Goal: Information Seeking & Learning: Learn about a topic

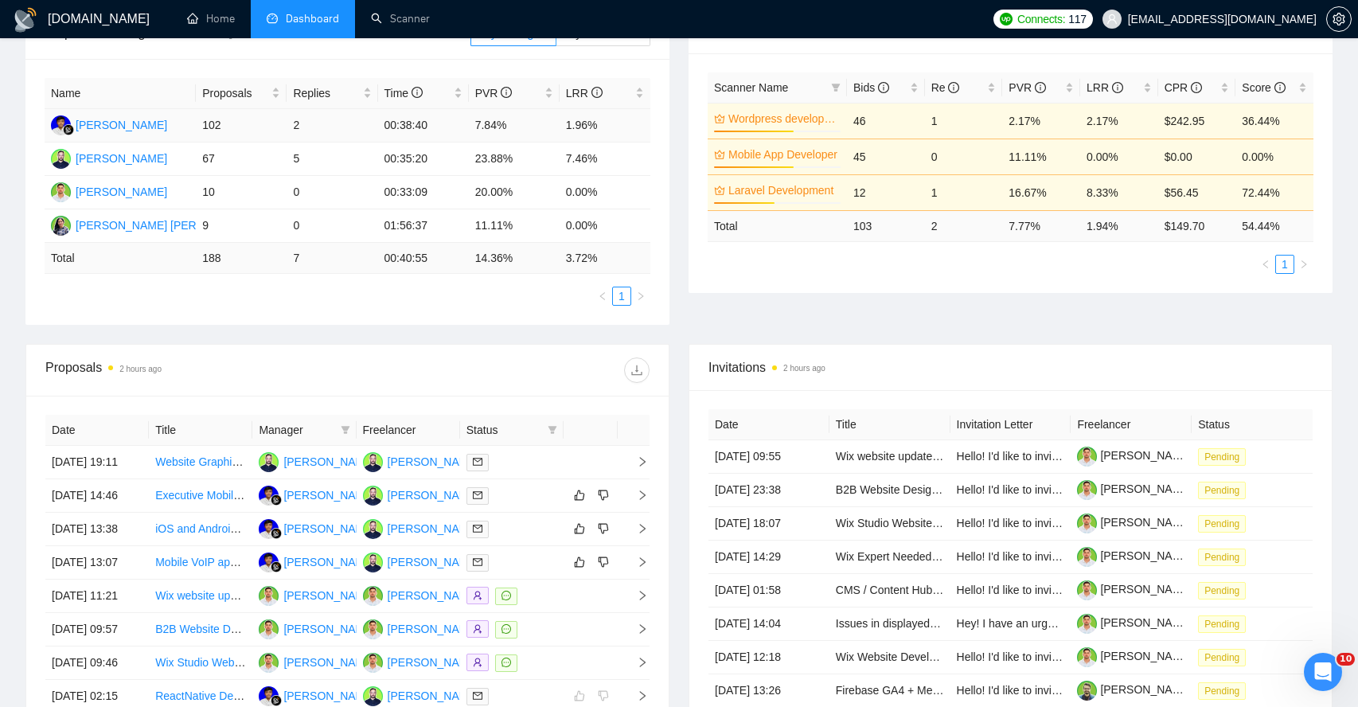
scroll to position [296, 0]
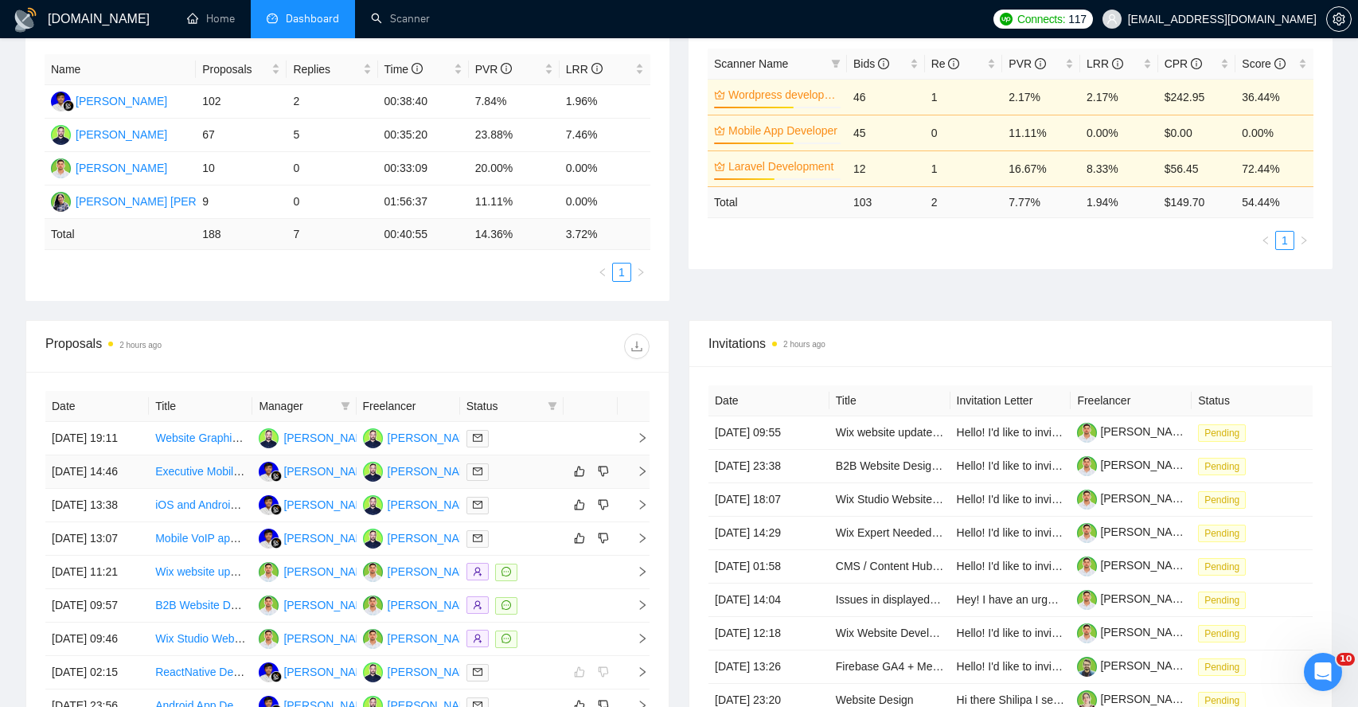
click at [642, 477] on icon "right" at bounding box center [642, 471] width 11 height 11
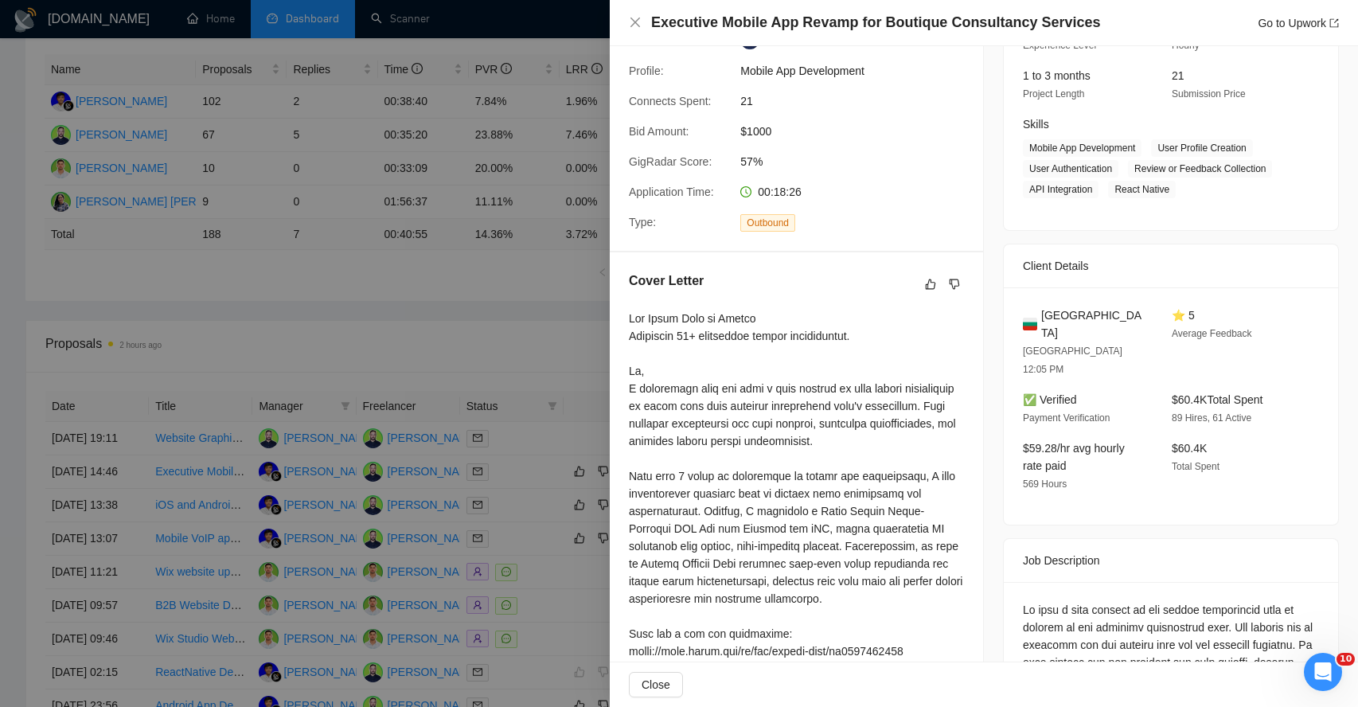
scroll to position [556, 0]
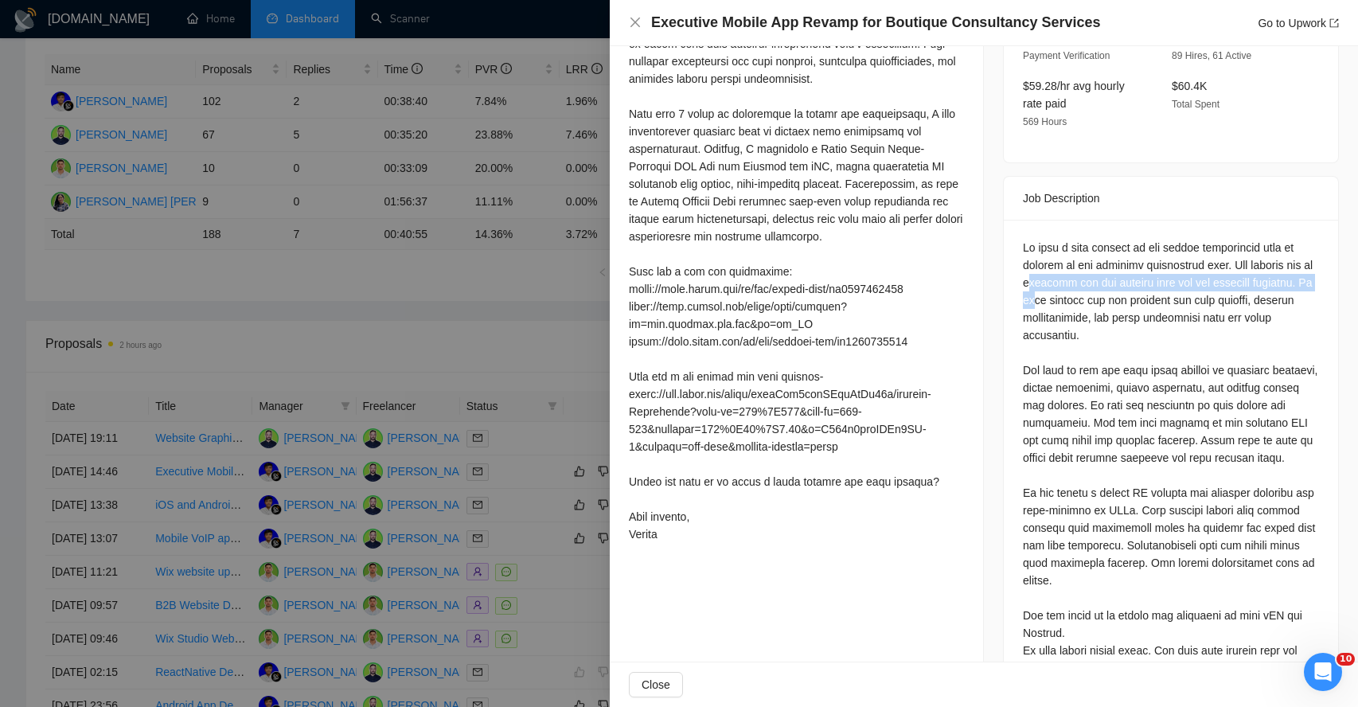
drag, startPoint x: 1041, startPoint y: 247, endPoint x: 1108, endPoint y: 255, distance: 67.3
click at [1108, 255] on div at bounding box center [1171, 475] width 296 height 473
drag, startPoint x: 1043, startPoint y: 334, endPoint x: 1114, endPoint y: 335, distance: 70.9
click at [1114, 335] on div at bounding box center [1171, 475] width 296 height 473
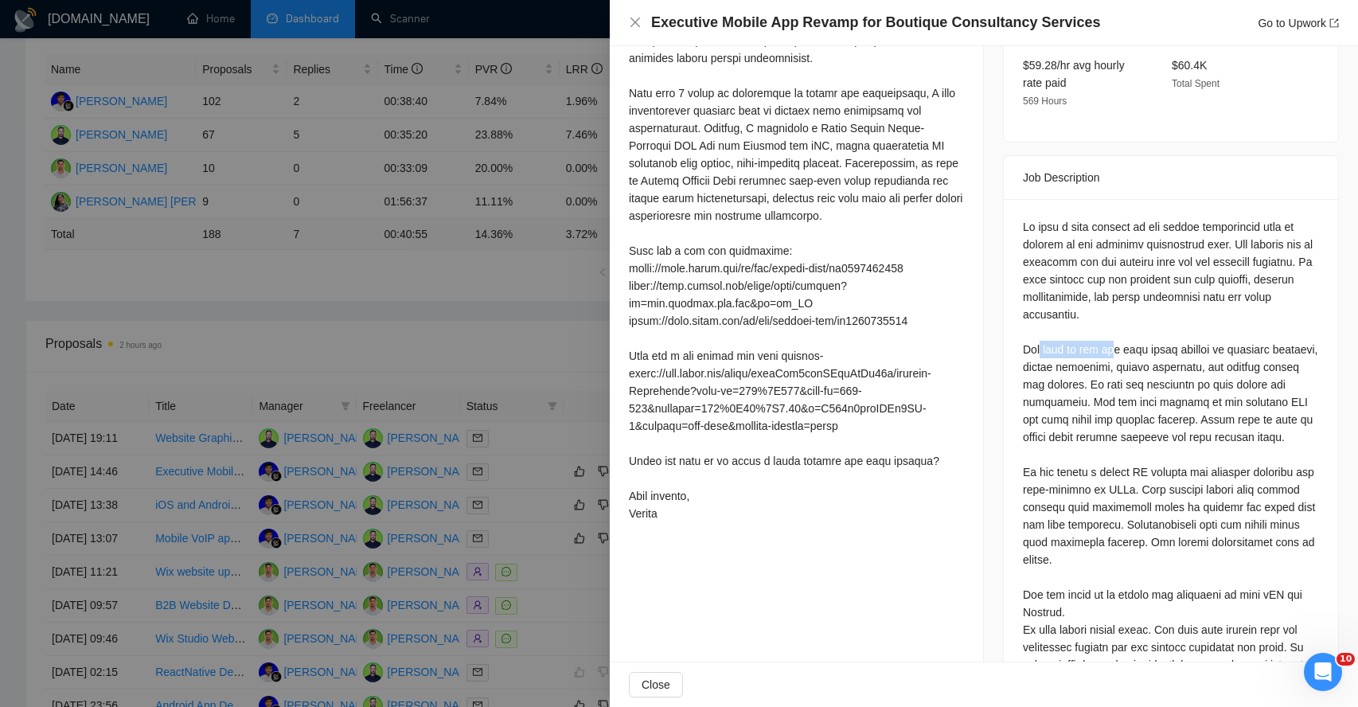
scroll to position [580, 0]
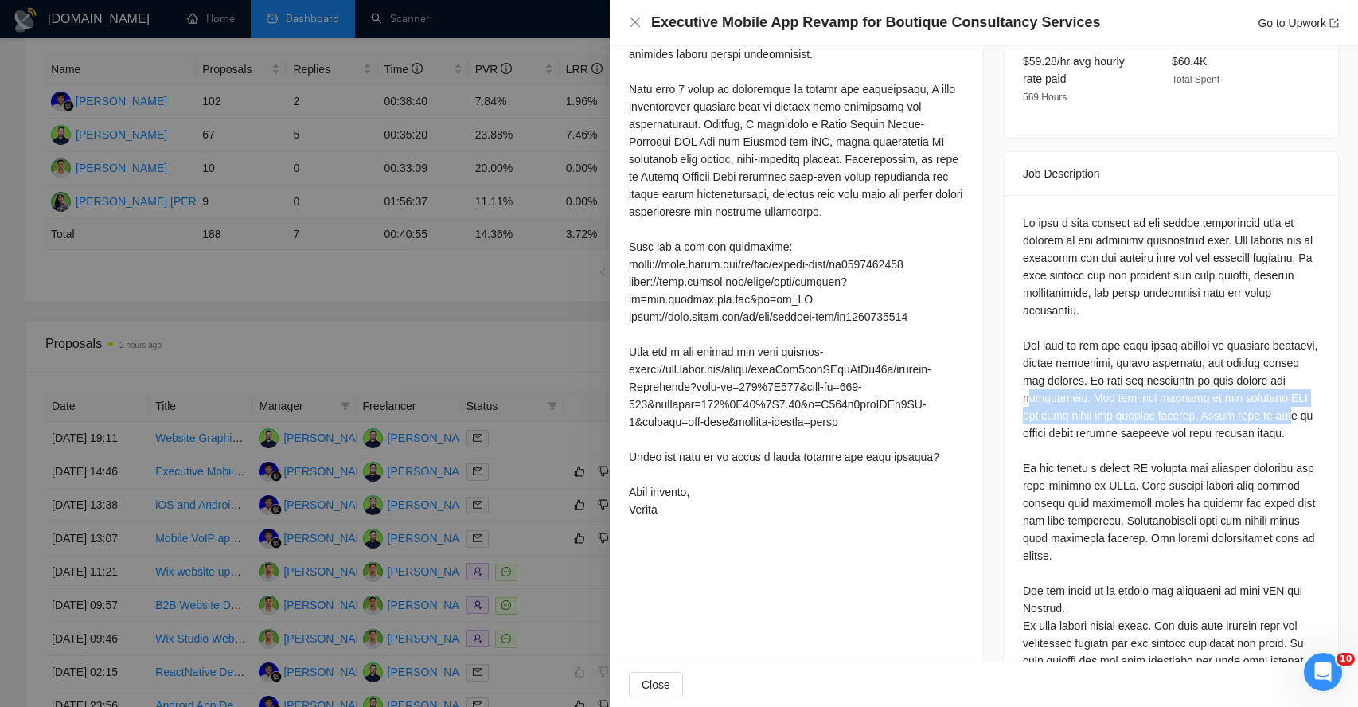
drag, startPoint x: 1082, startPoint y: 352, endPoint x: 1082, endPoint y: 410, distance: 58.1
click at [1082, 410] on div at bounding box center [1171, 450] width 296 height 473
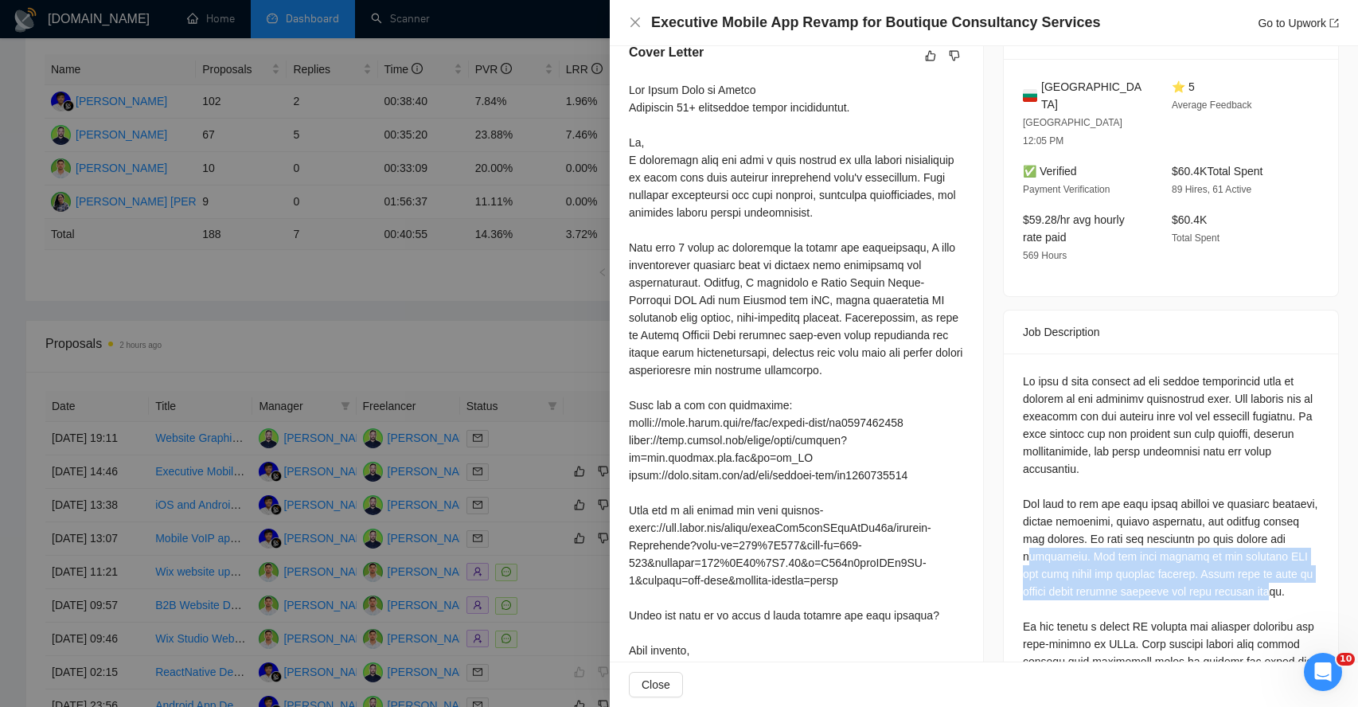
scroll to position [329, 0]
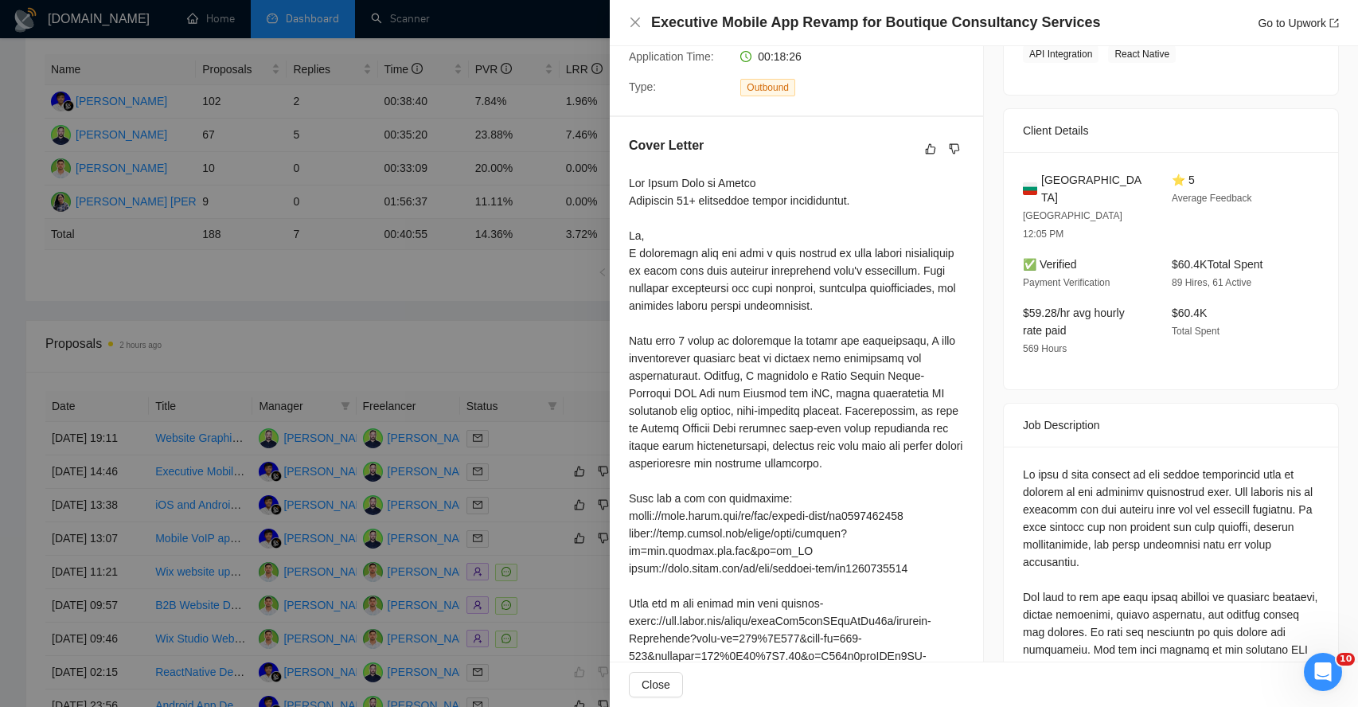
click at [426, 286] on div at bounding box center [679, 353] width 1358 height 707
